Goal: Obtain resource: Download file/media

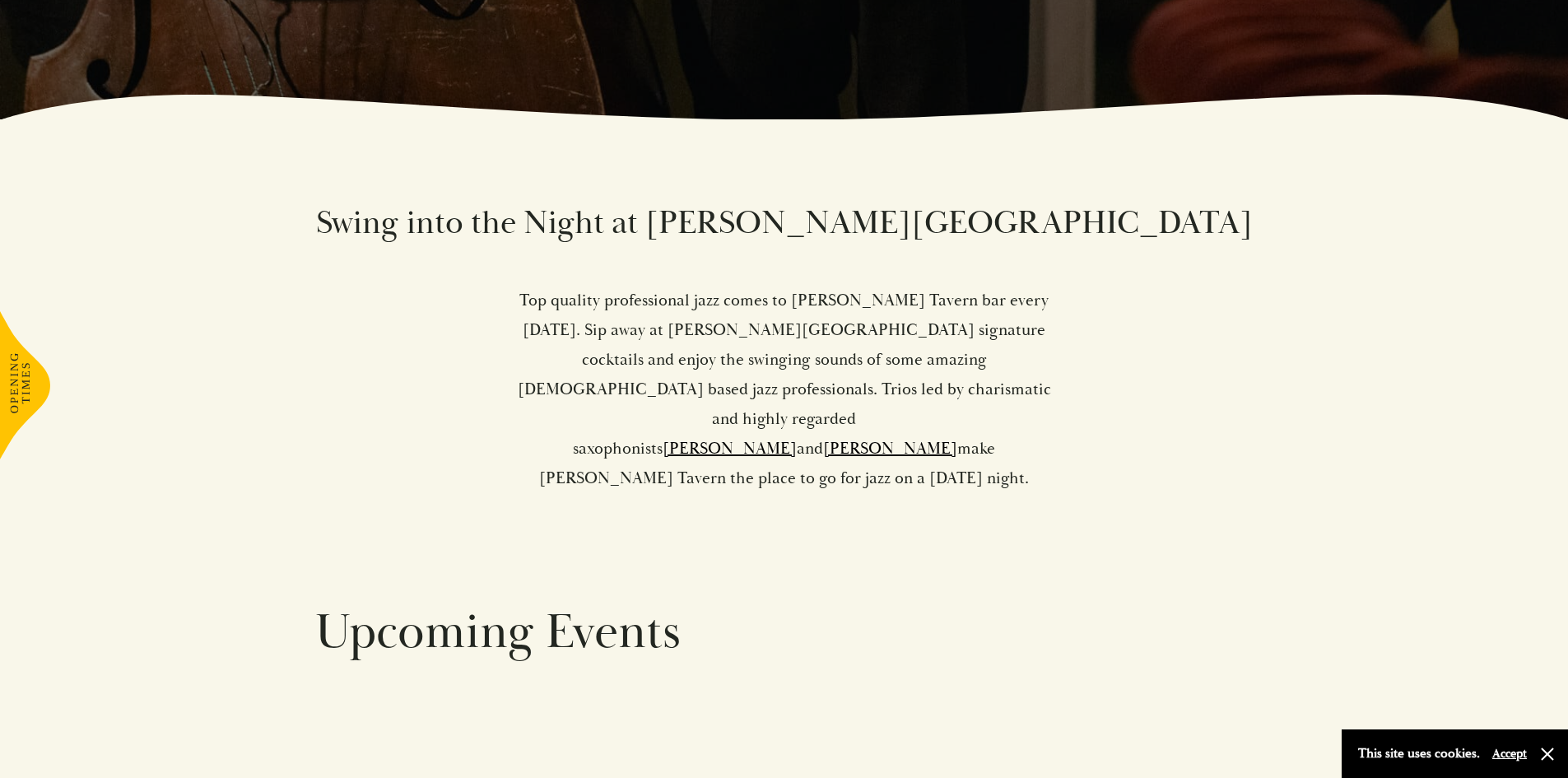
scroll to position [1317, 0]
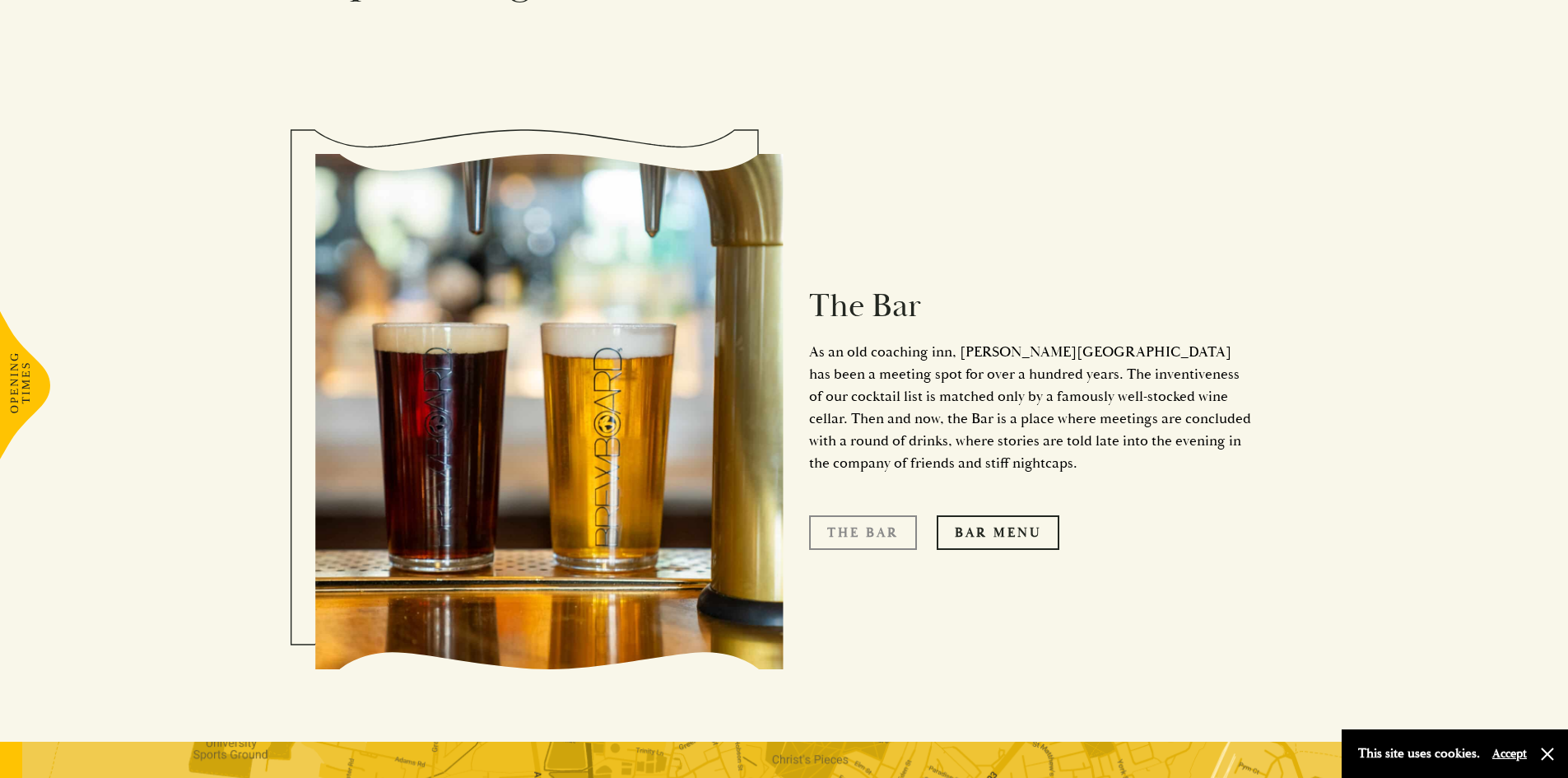
click at [869, 515] on link "The Bar" at bounding box center [863, 532] width 108 height 35
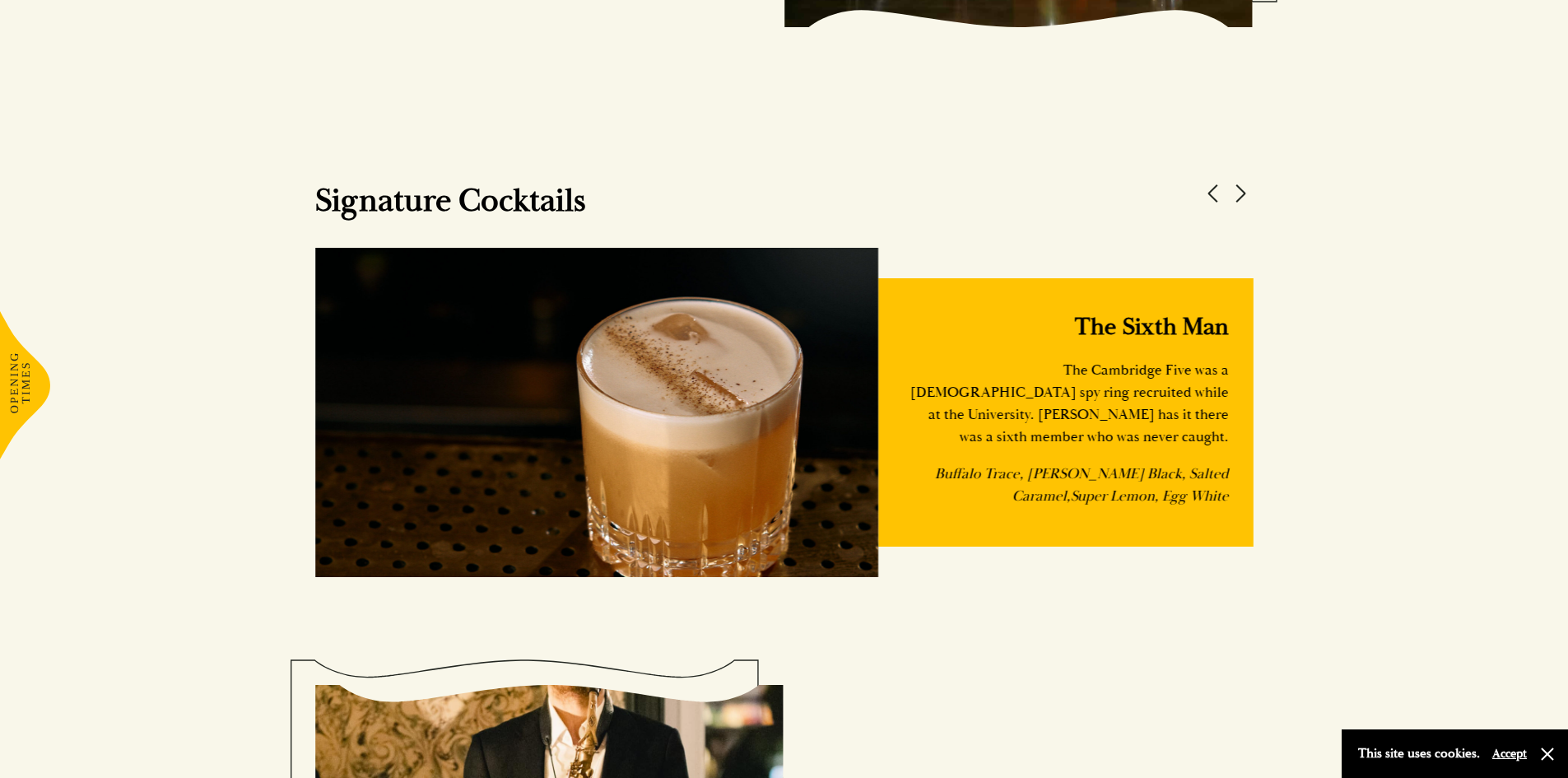
scroll to position [1564, 0]
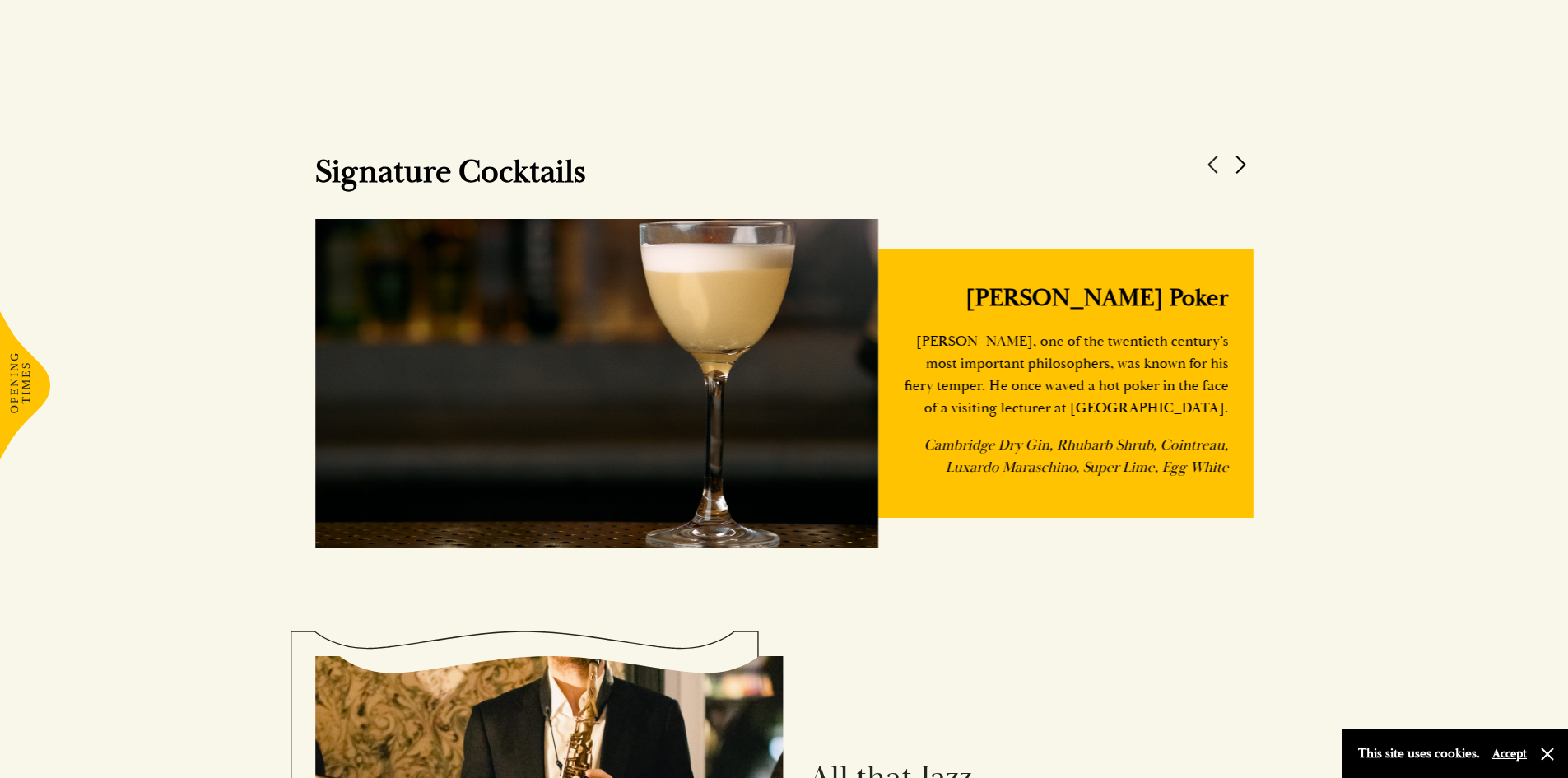
click at [1235, 162] on button at bounding box center [1241, 164] width 24 height 24
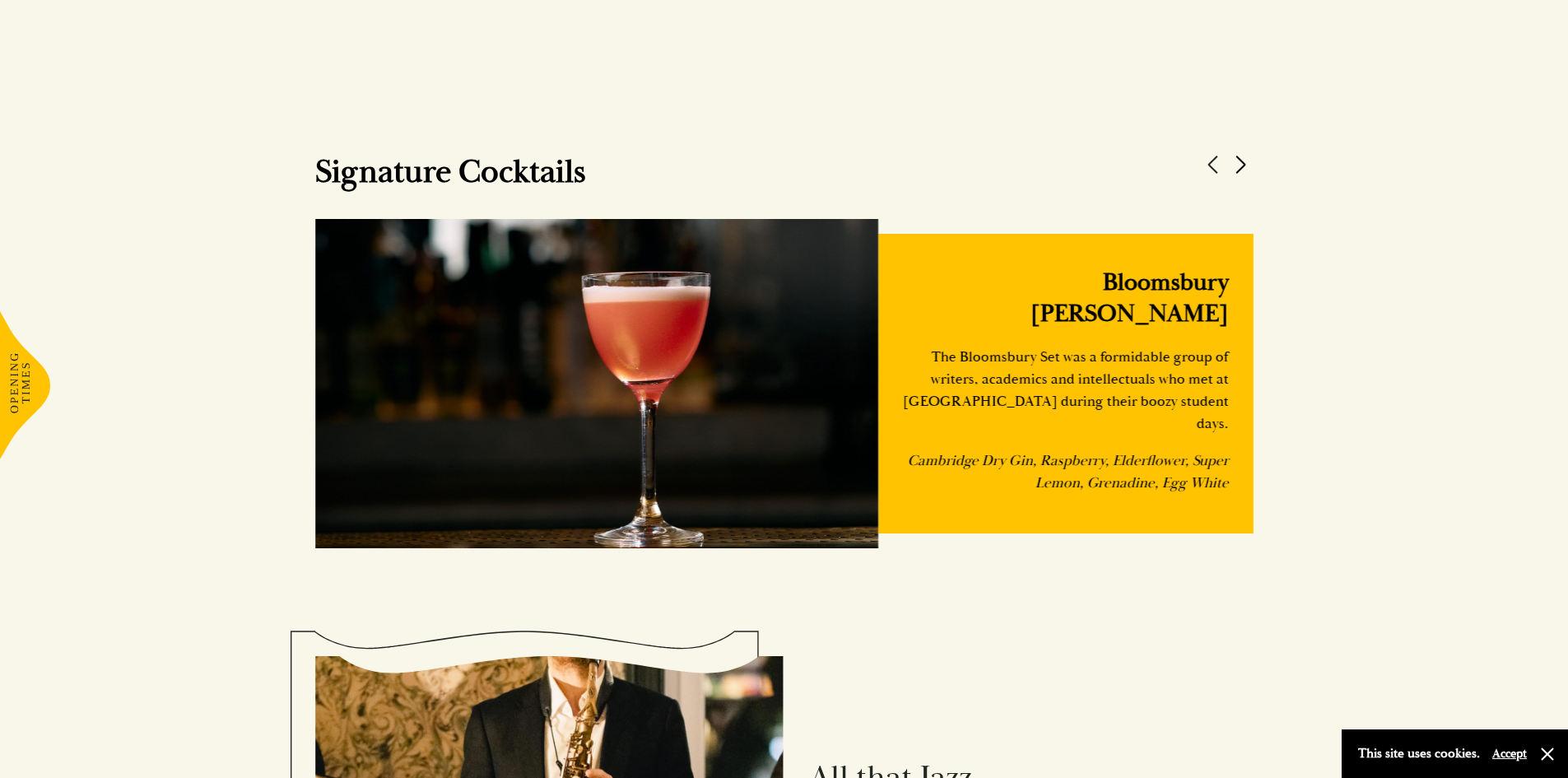
click at [1242, 161] on button at bounding box center [1241, 164] width 24 height 24
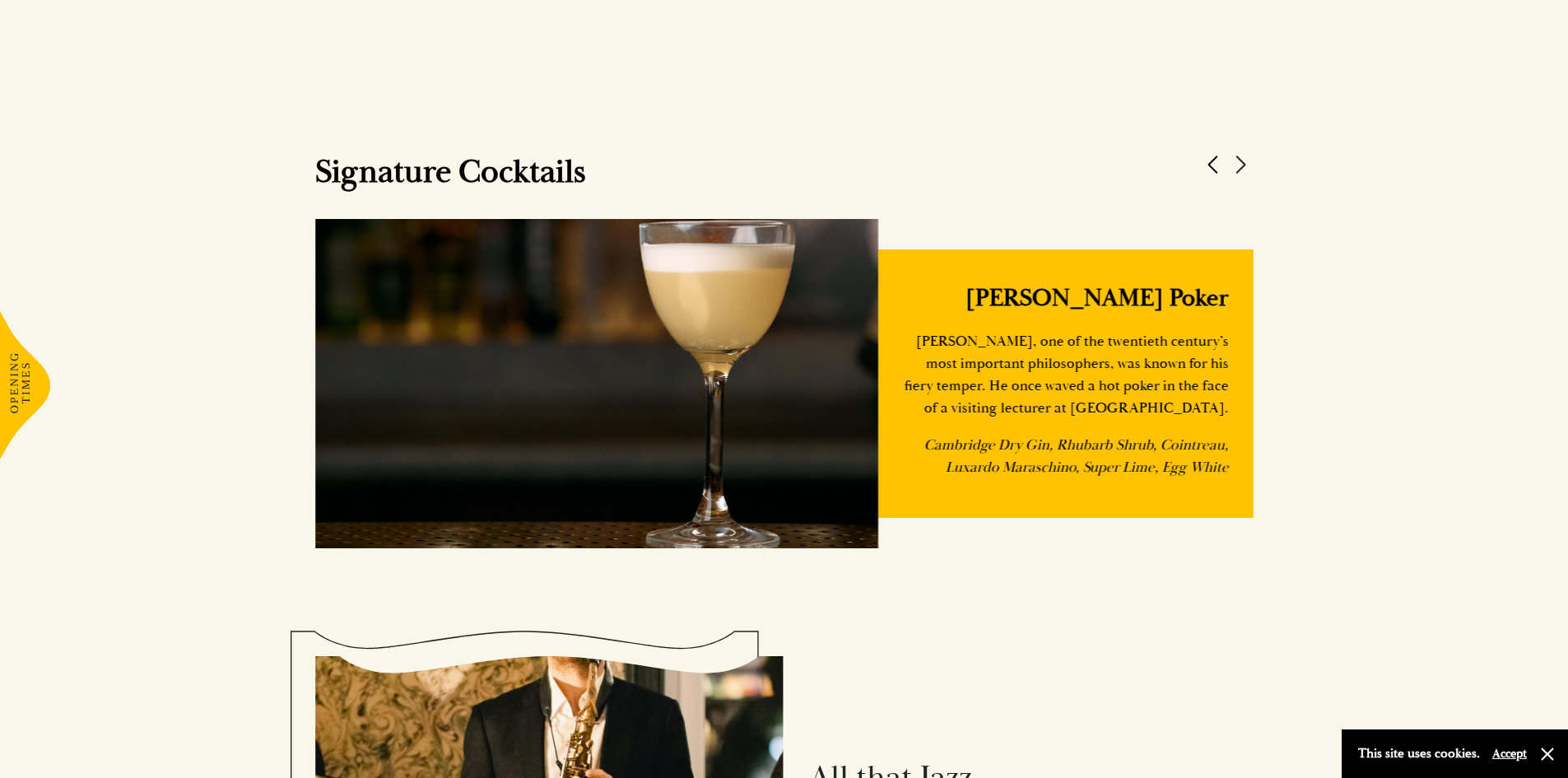
click at [1215, 164] on button at bounding box center [1213, 164] width 24 height 24
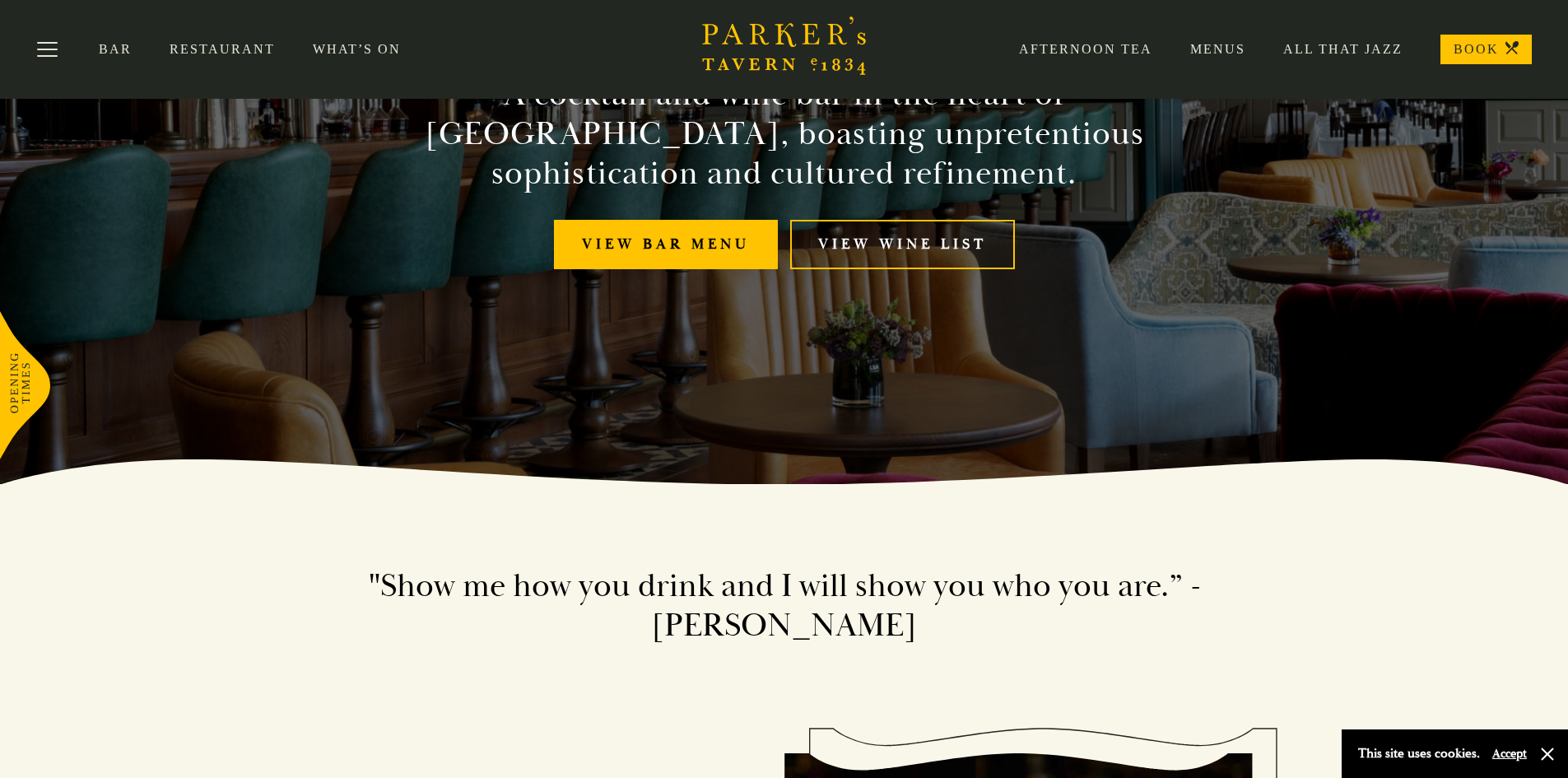
scroll to position [0, 0]
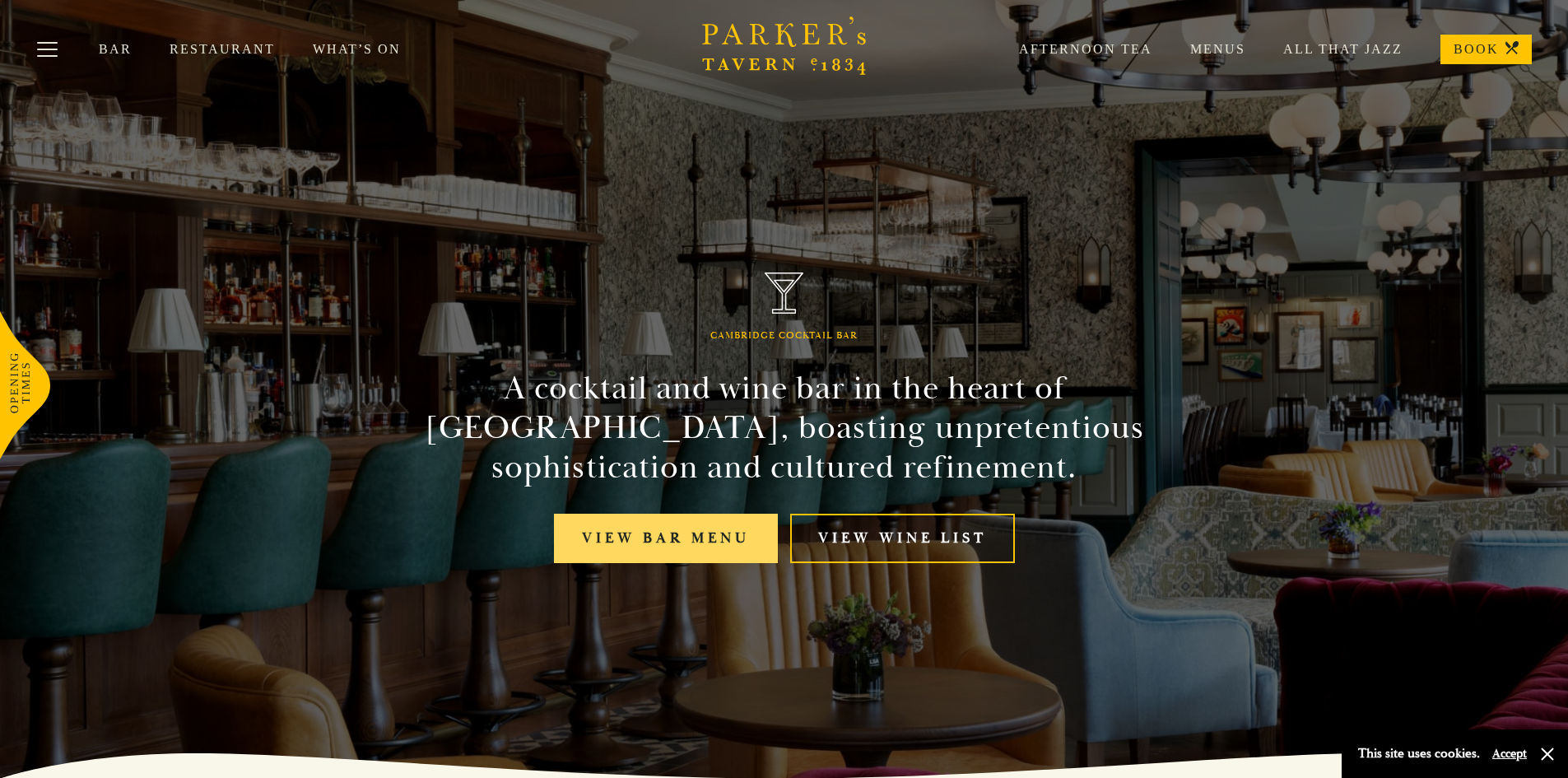
click at [704, 514] on link "View bar menu" at bounding box center [666, 539] width 224 height 50
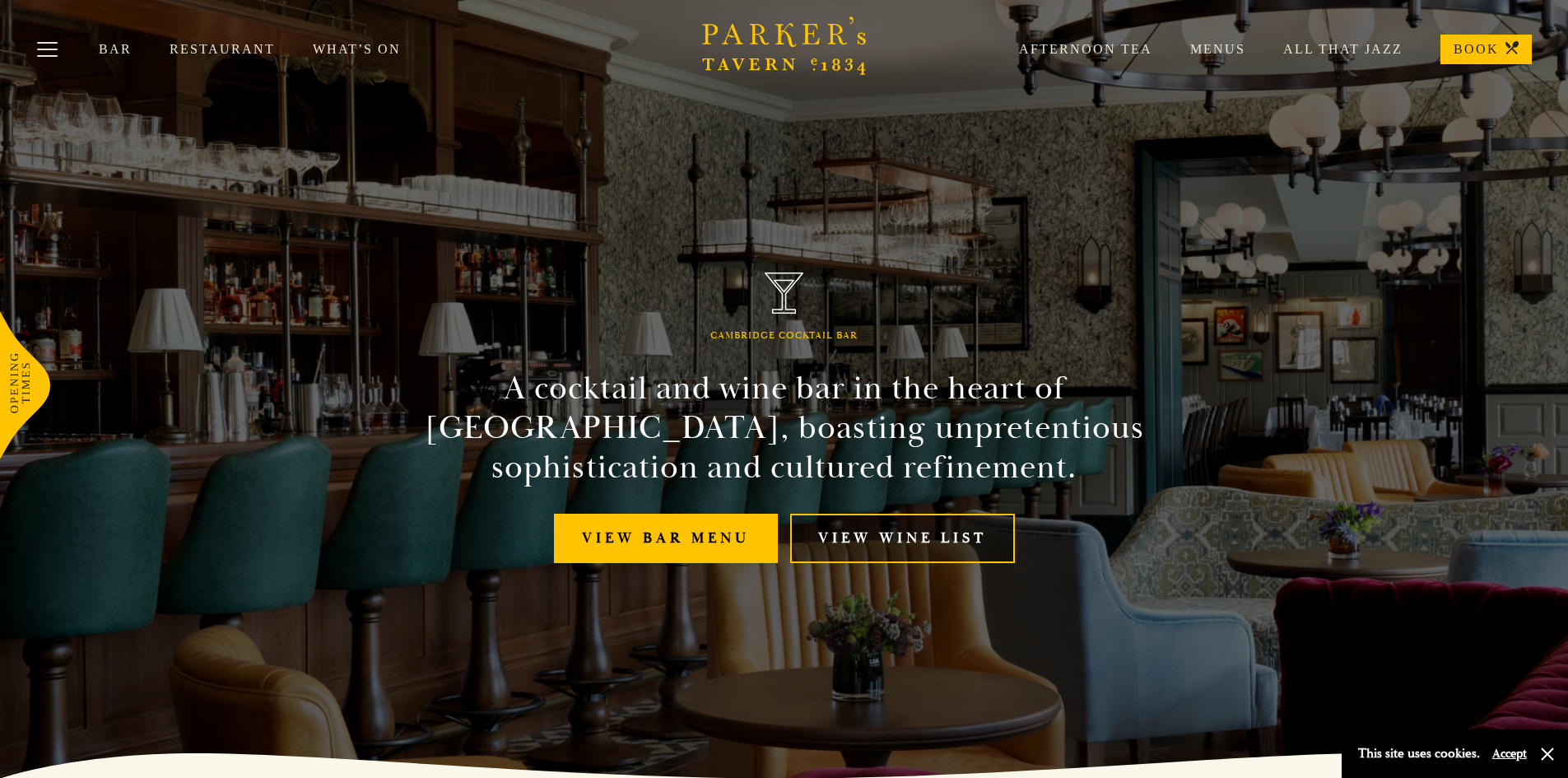
click at [893, 549] on link "View Wine List" at bounding box center [902, 539] width 225 height 50
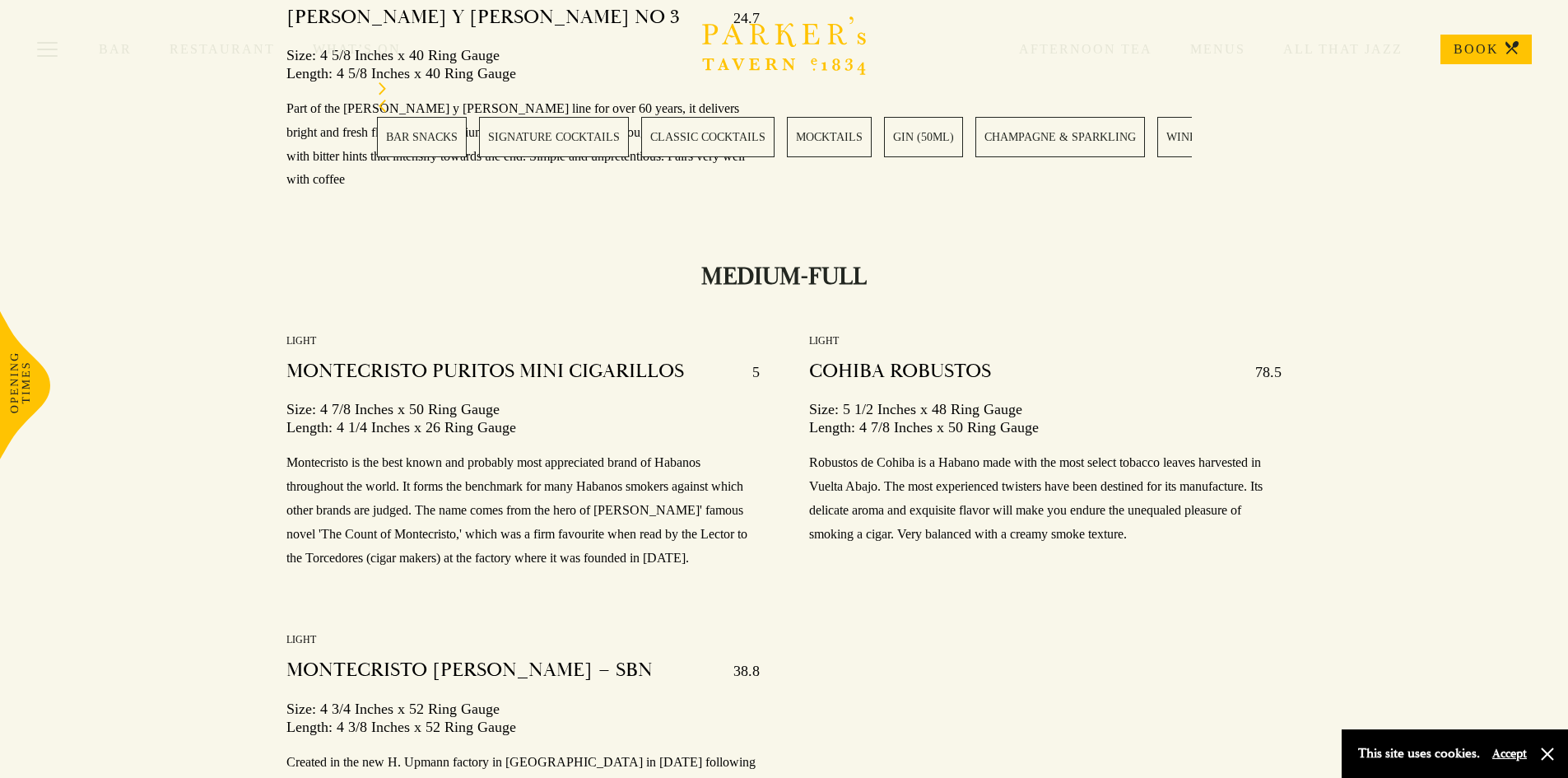
scroll to position [22781, 0]
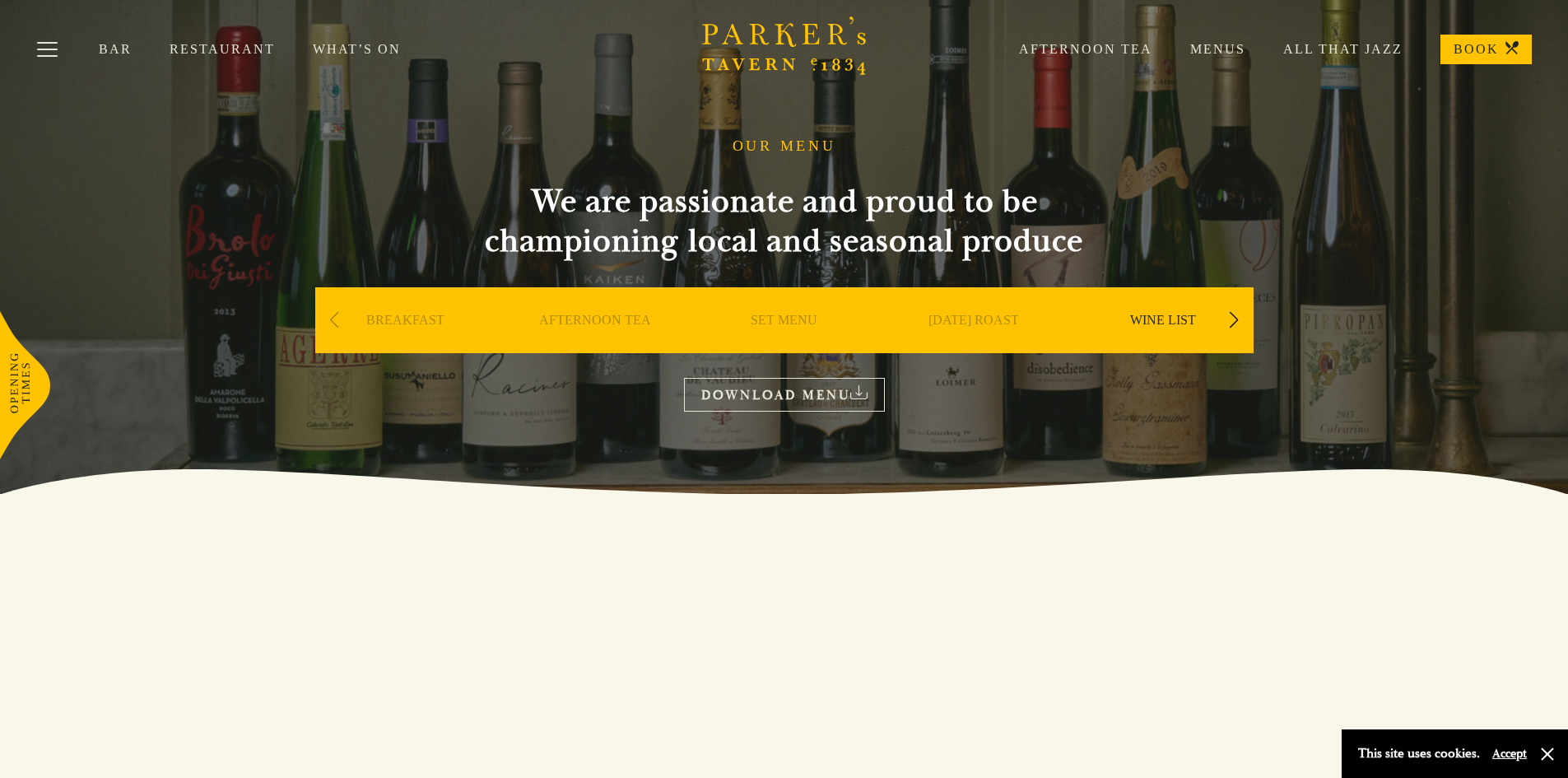
click at [725, 395] on link "DOWNLOAD MENU" at bounding box center [784, 395] width 201 height 34
